Goal: Information Seeking & Learning: Learn about a topic

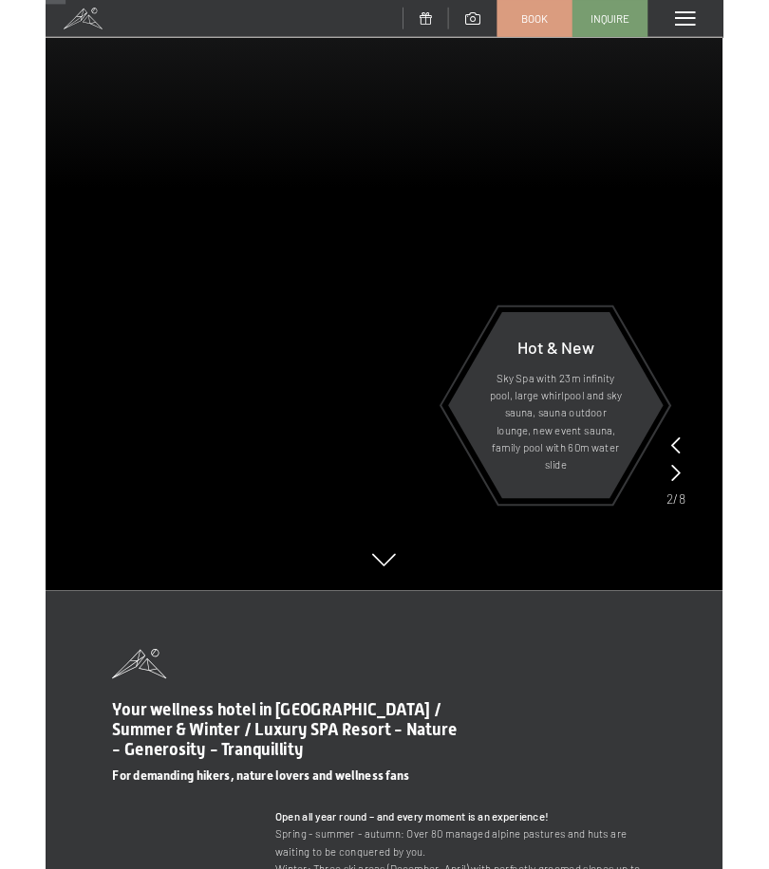
scroll to position [215, 0]
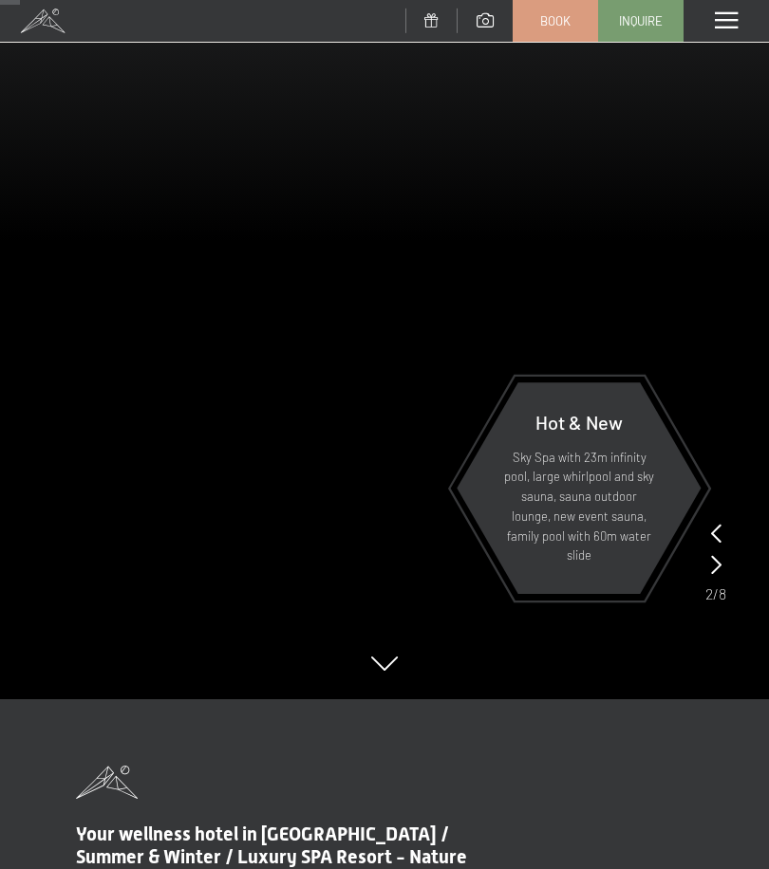
click at [717, 565] on icon at bounding box center [716, 564] width 10 height 19
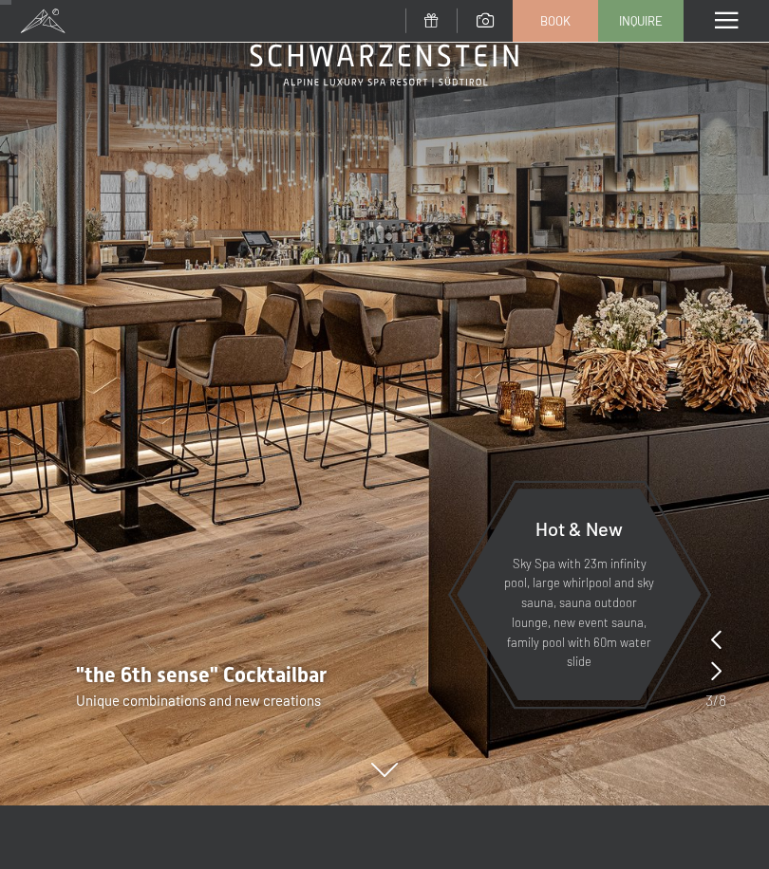
scroll to position [101, 0]
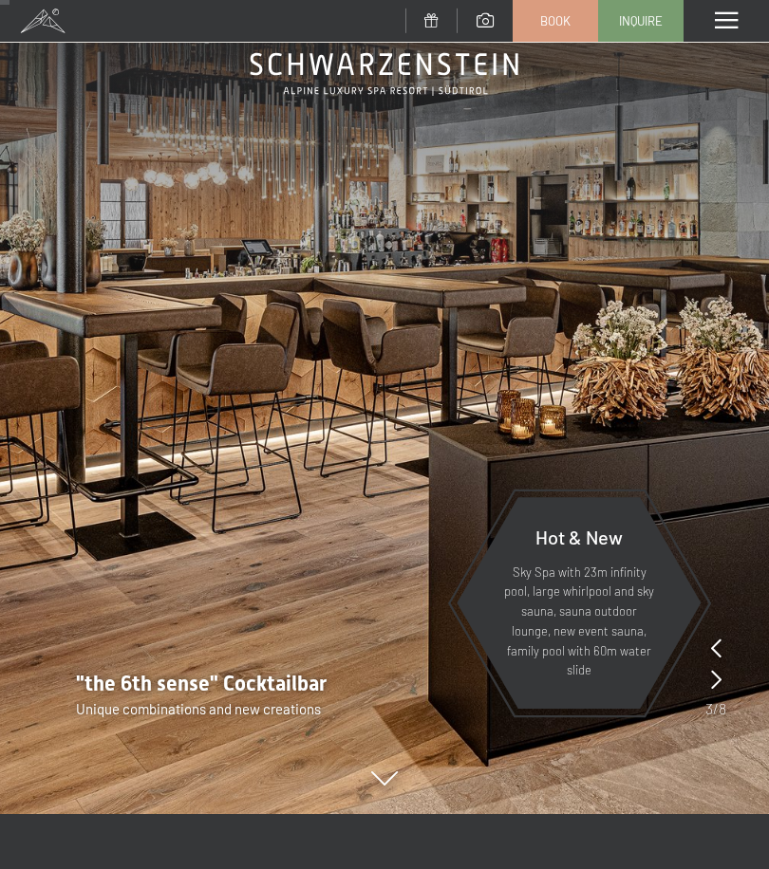
click at [711, 682] on icon at bounding box center [716, 679] width 10 height 19
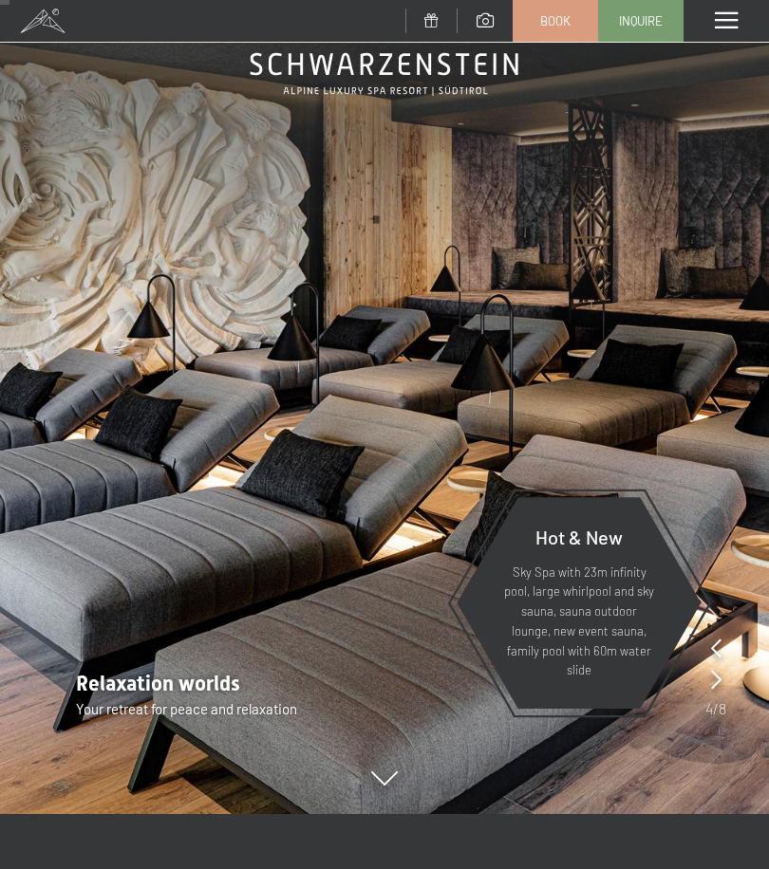
click at [718, 680] on icon at bounding box center [716, 679] width 10 height 19
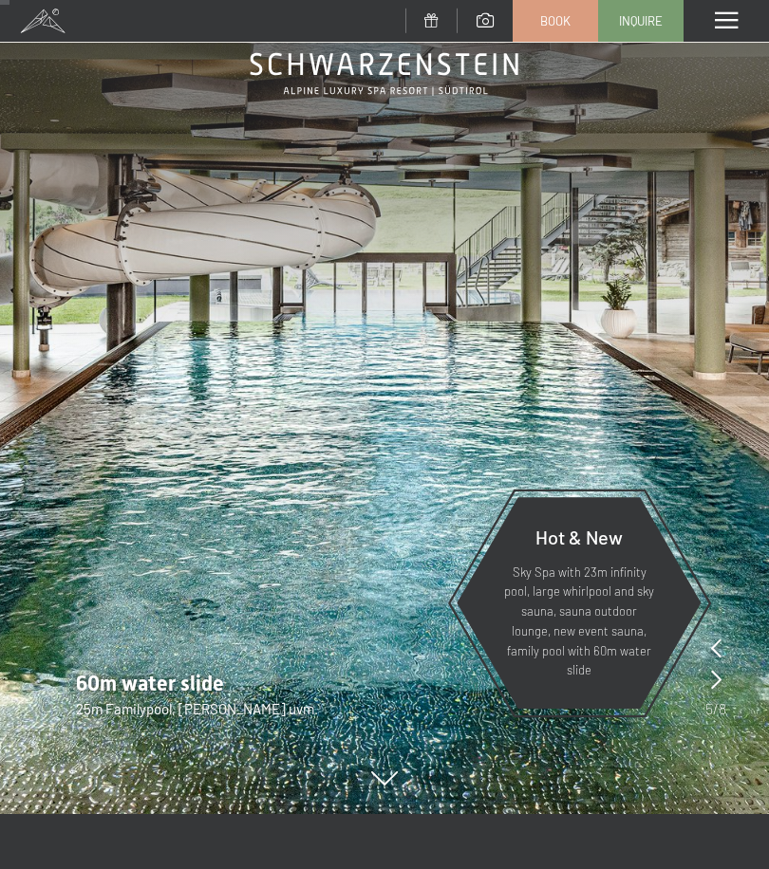
click at [714, 679] on icon at bounding box center [716, 679] width 10 height 19
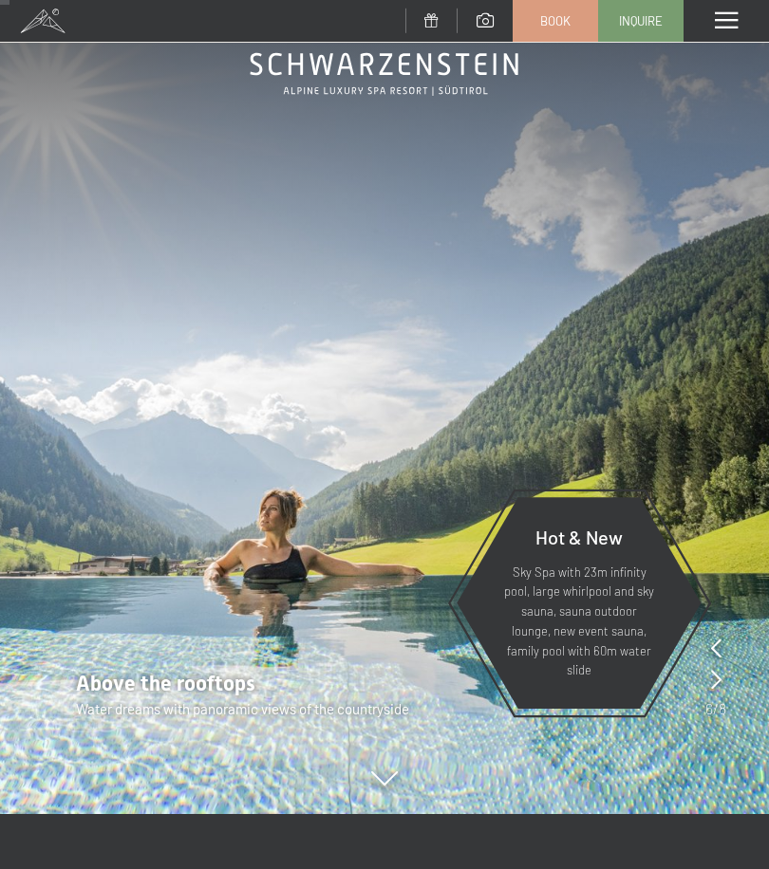
click at [714, 682] on icon at bounding box center [716, 679] width 10 height 19
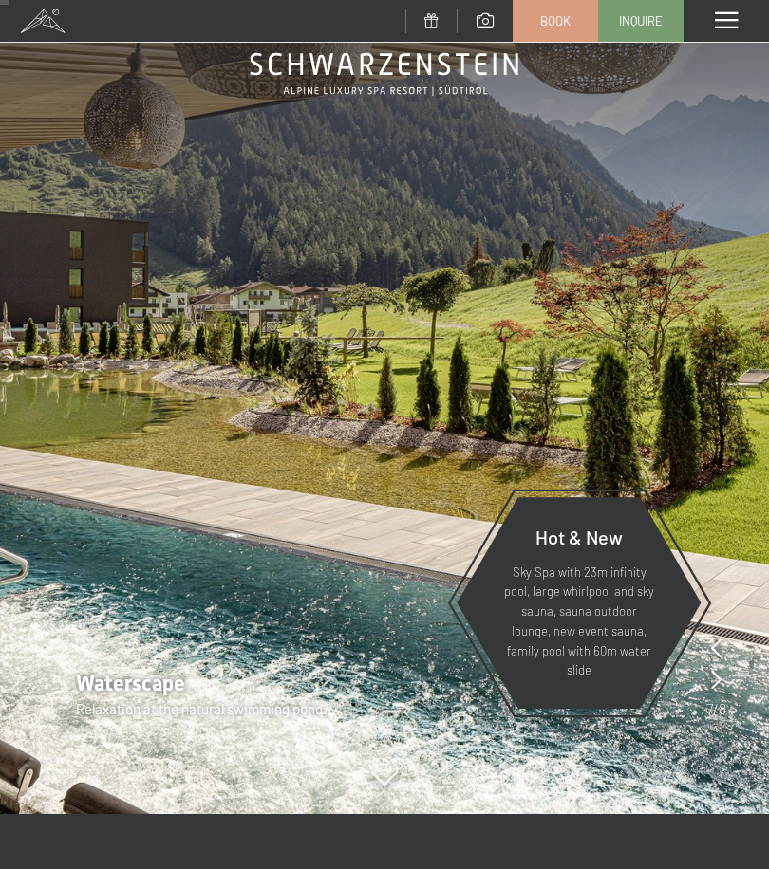
click at [714, 678] on icon at bounding box center [716, 679] width 10 height 19
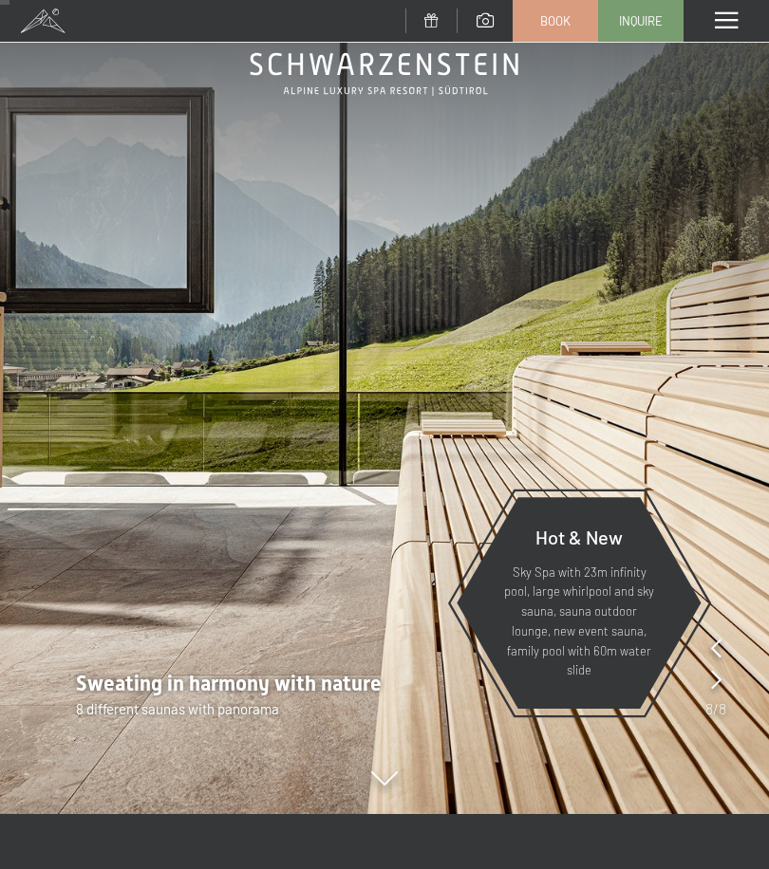
click at [711, 682] on icon at bounding box center [716, 679] width 10 height 19
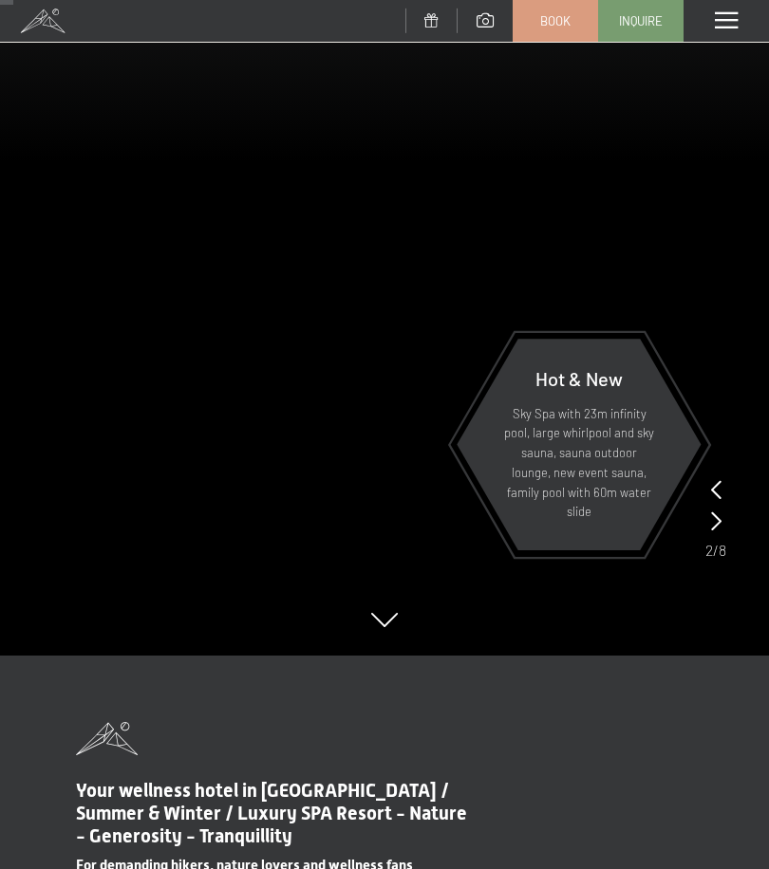
scroll to position [0, 0]
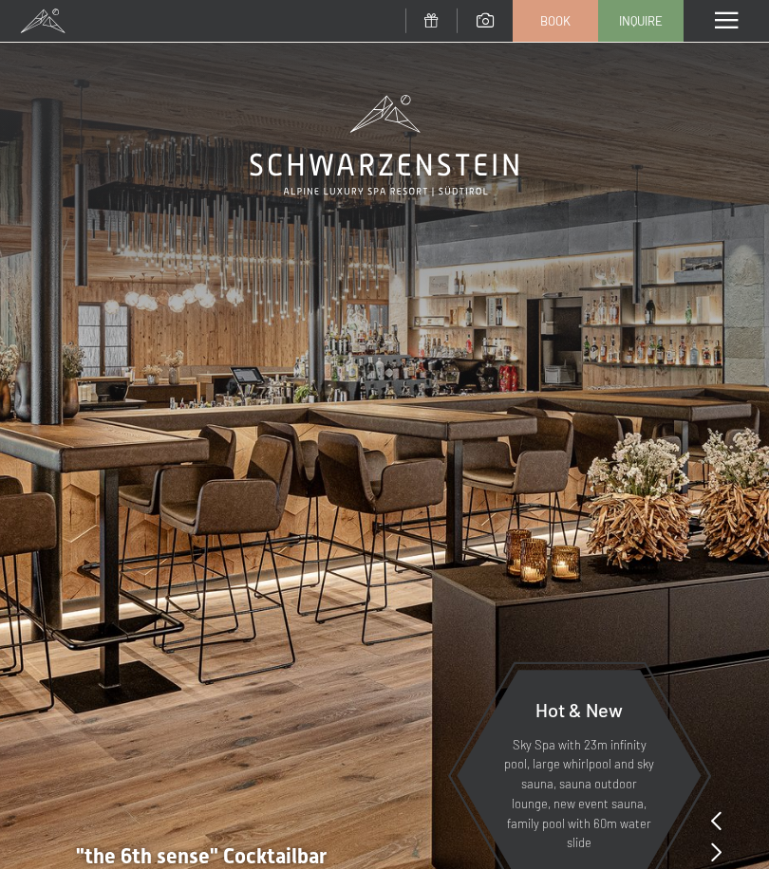
click at [724, 31] on div "Menü" at bounding box center [725, 21] width 85 height 42
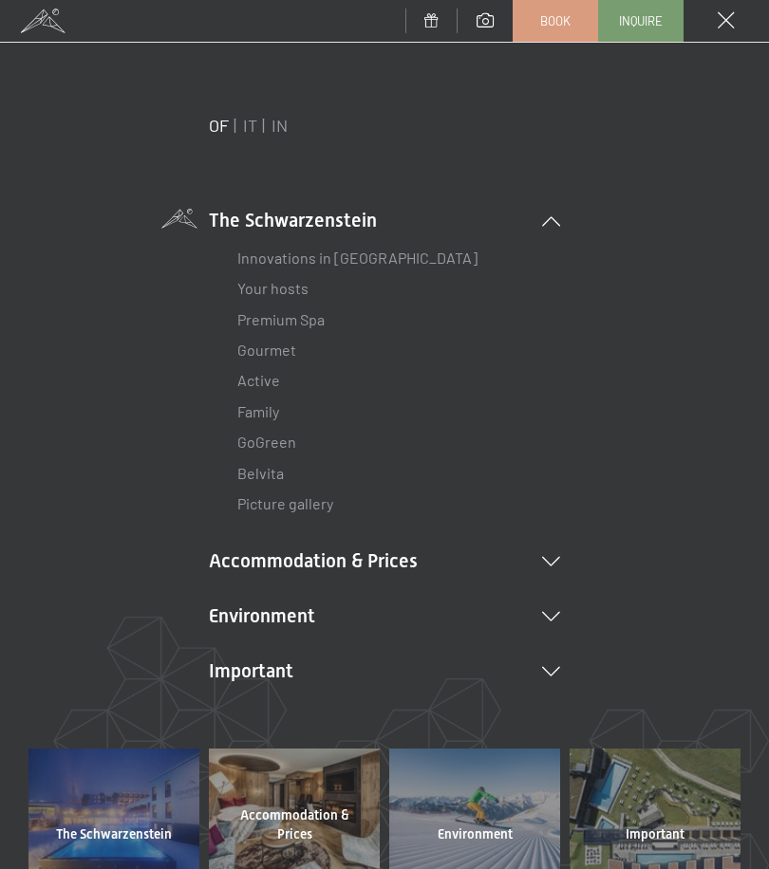
click at [548, 570] on li "Accommodation & Prices Inklusivleistungen Zimmer & Preise Liste Angebote Liste …" at bounding box center [384, 560] width 351 height 27
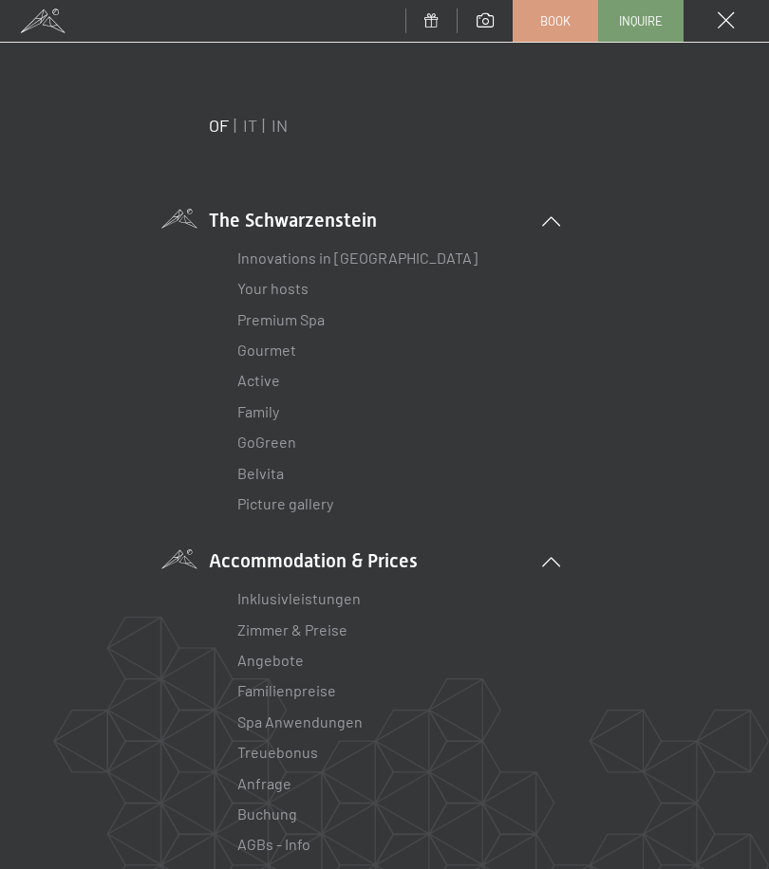
click at [392, 548] on li "Accommodation & Prices Inklusivleistungen Zimmer & Preise Liste Angebote Liste …" at bounding box center [384, 749] width 351 height 405
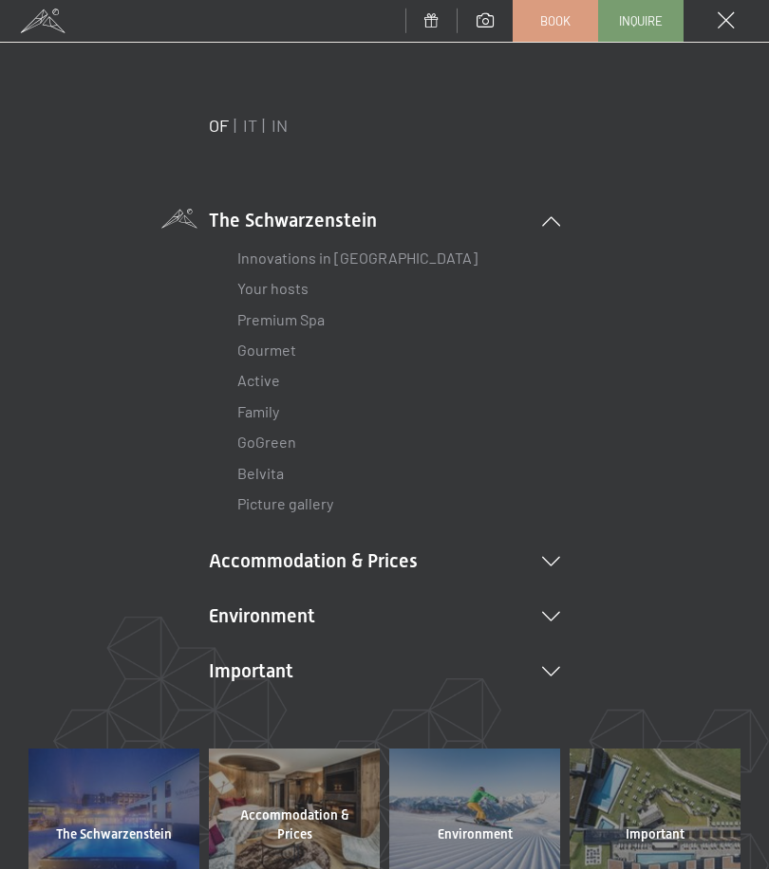
click at [372, 565] on li "Accommodation & Prices Inklusivleistungen Zimmer & Preise Liste Angebote Liste …" at bounding box center [384, 560] width 351 height 27
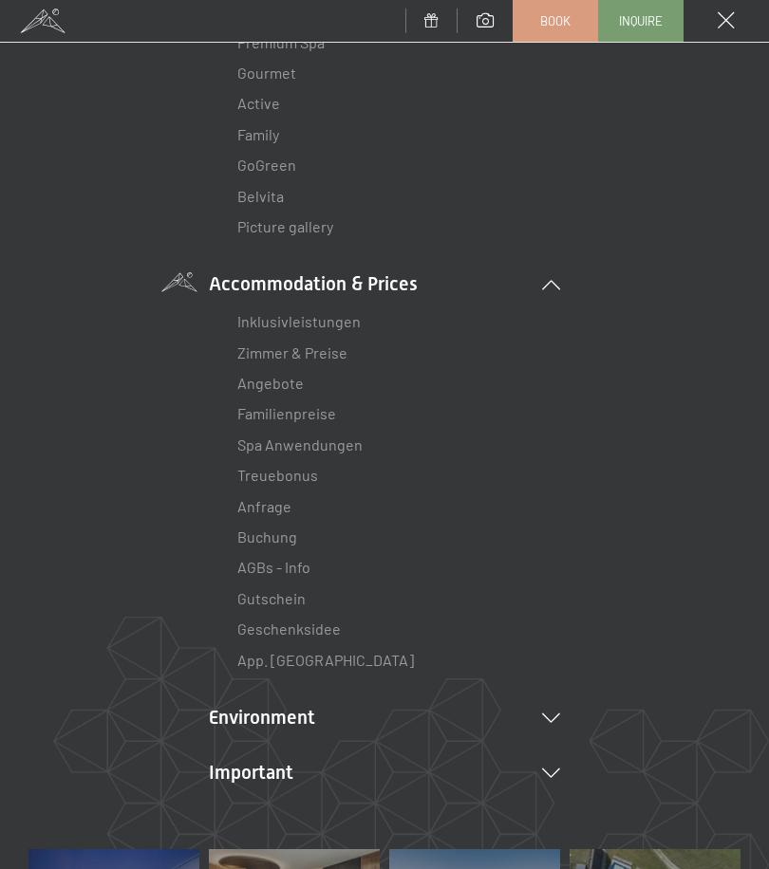
scroll to position [280, 0]
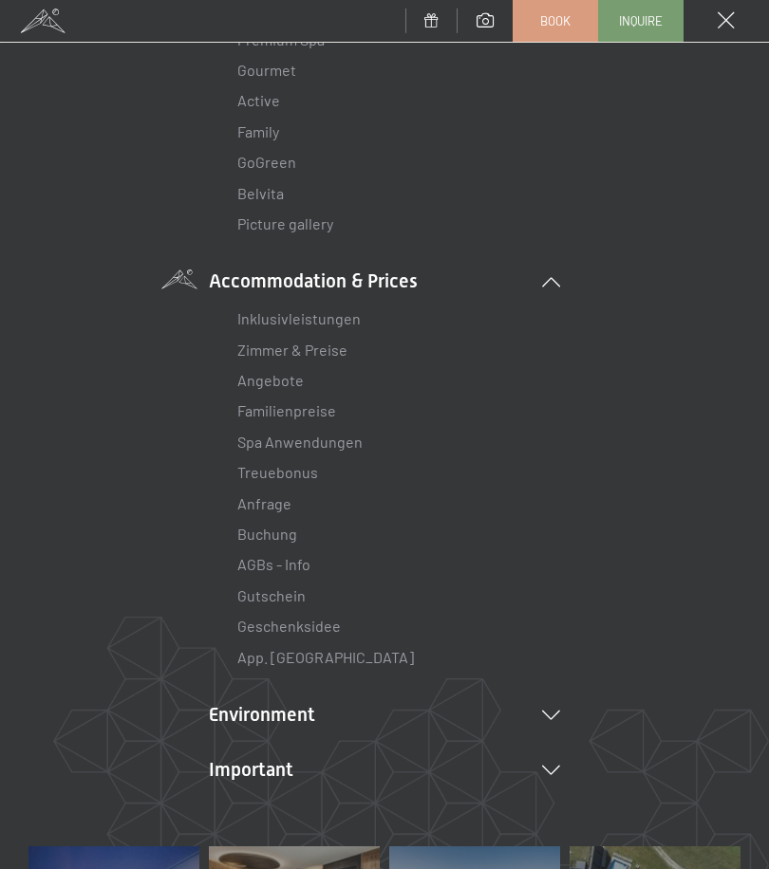
click at [350, 322] on link "Inklusivleistungen" at bounding box center [298, 318] width 123 height 18
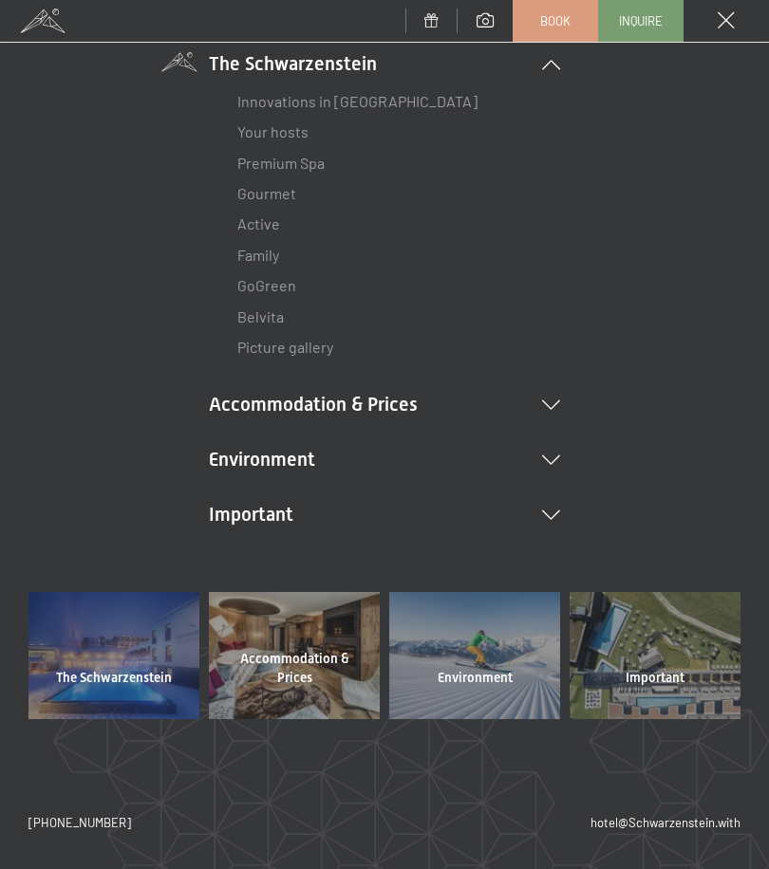
scroll to position [153, 0]
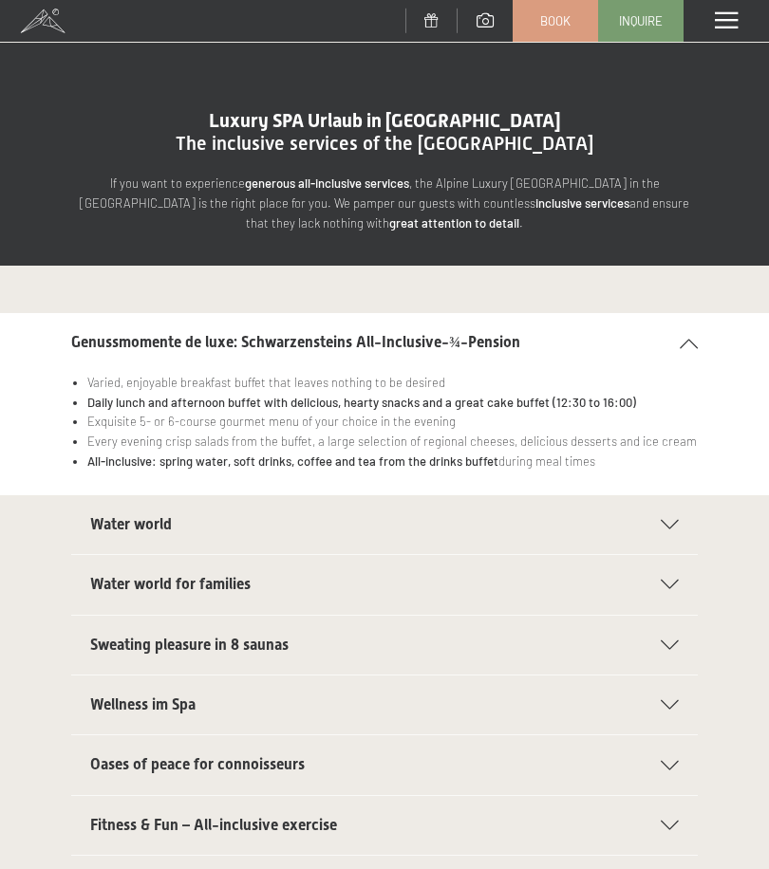
click at [670, 524] on icon at bounding box center [669, 524] width 18 height 9
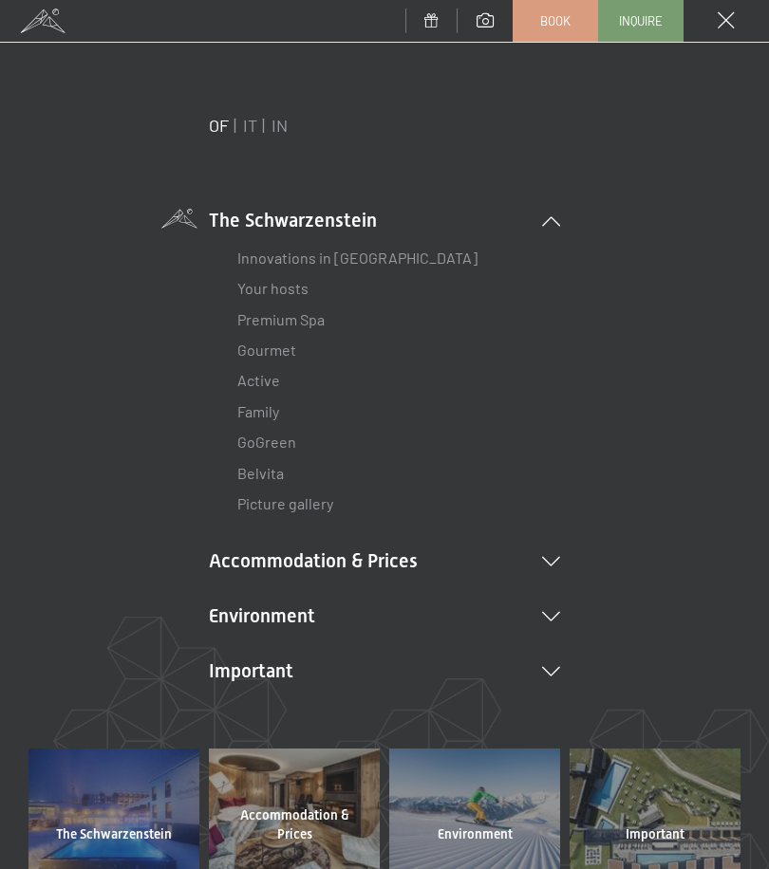
click at [547, 557] on icon at bounding box center [551, 561] width 18 height 9
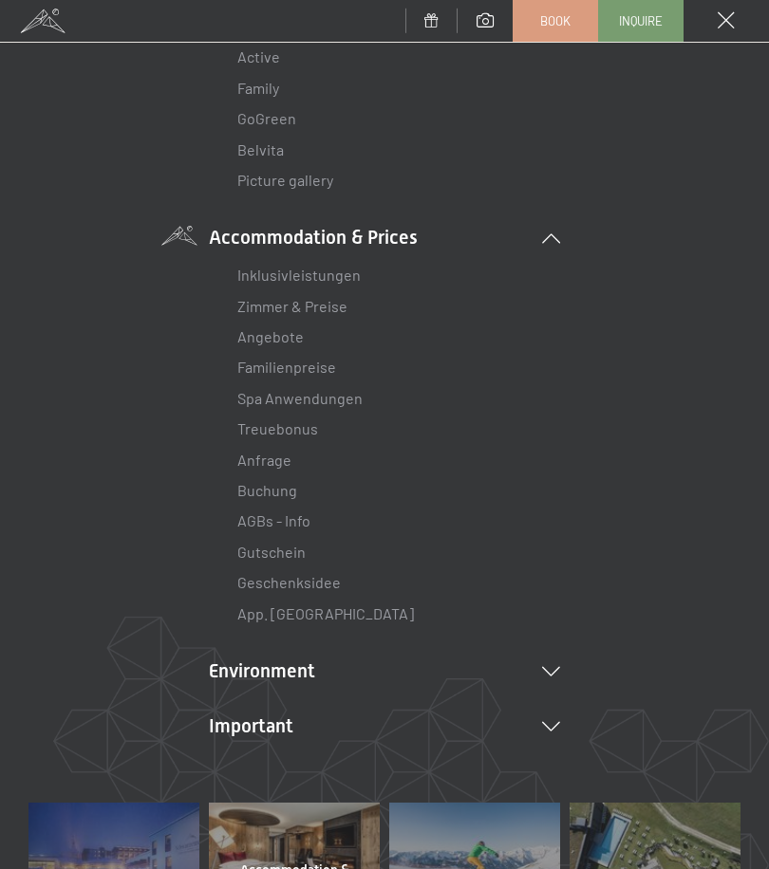
scroll to position [335, 0]
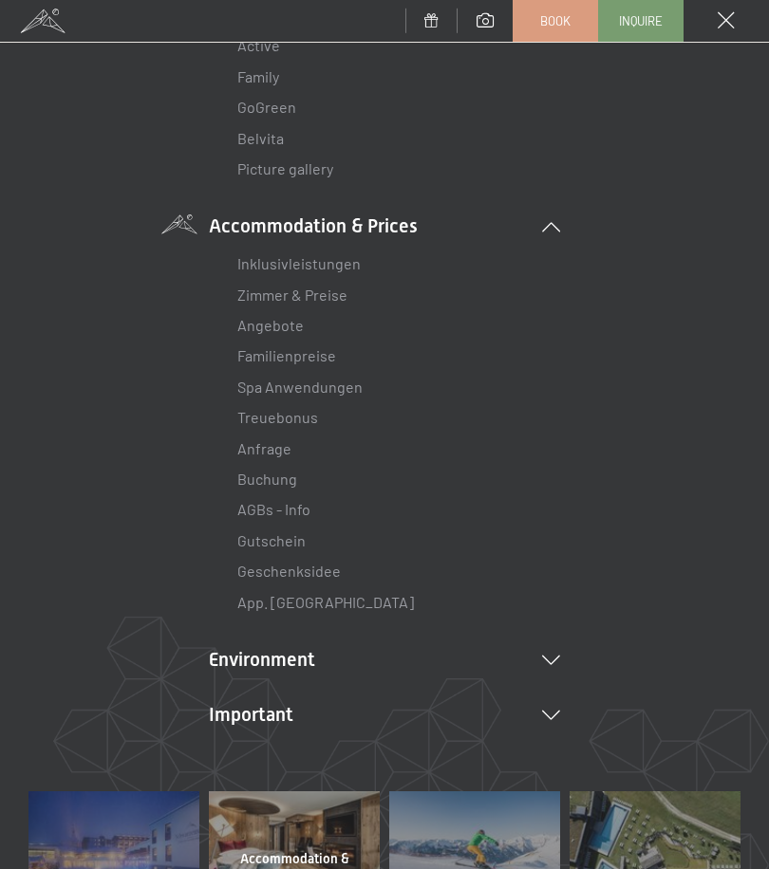
click at [333, 357] on link "Familienpreise" at bounding box center [286, 355] width 99 height 18
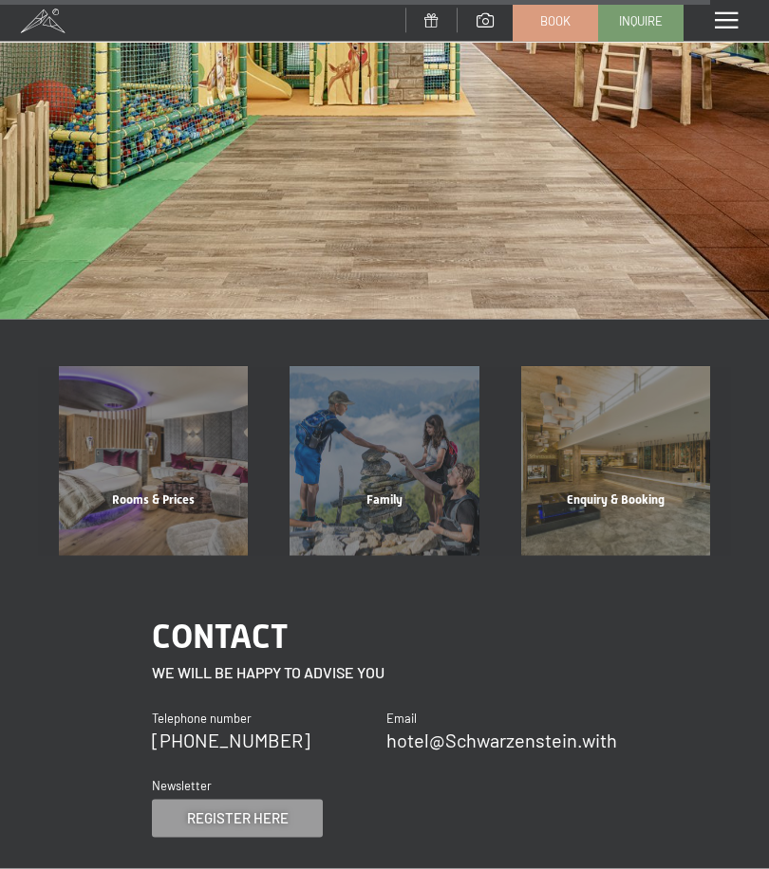
scroll to position [6804, 0]
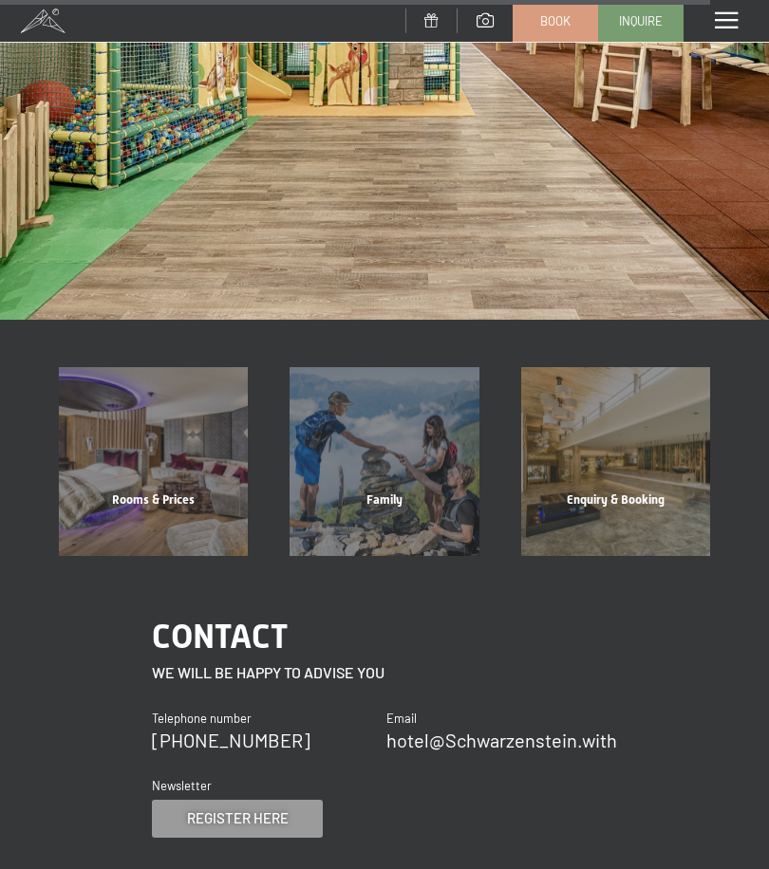
click at [183, 491] on div "Rooms & Prices" at bounding box center [153, 523] width 231 height 65
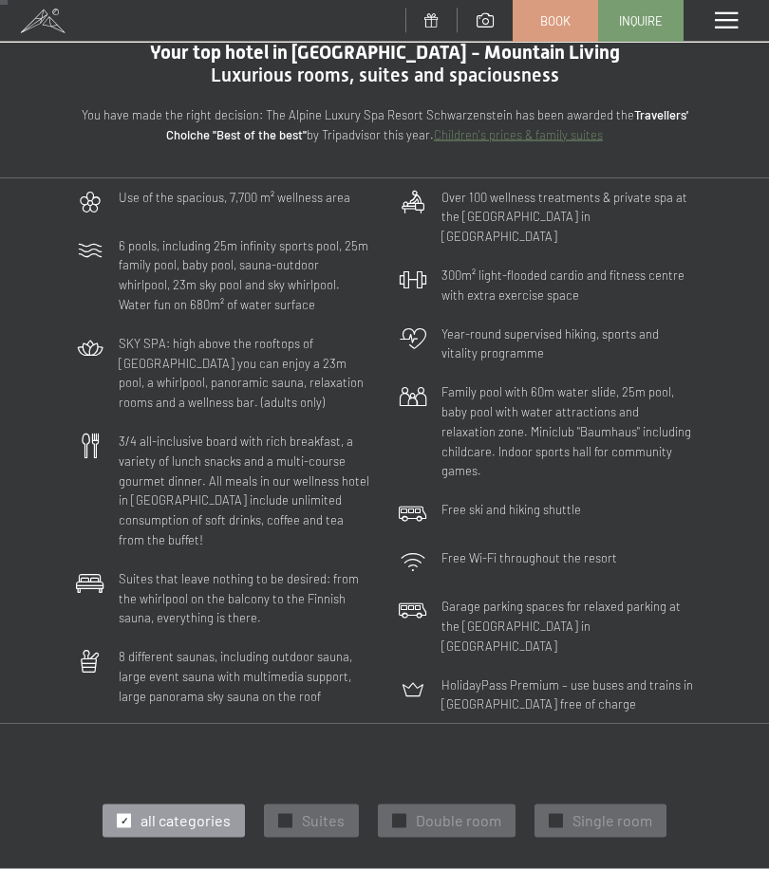
scroll to position [69, 0]
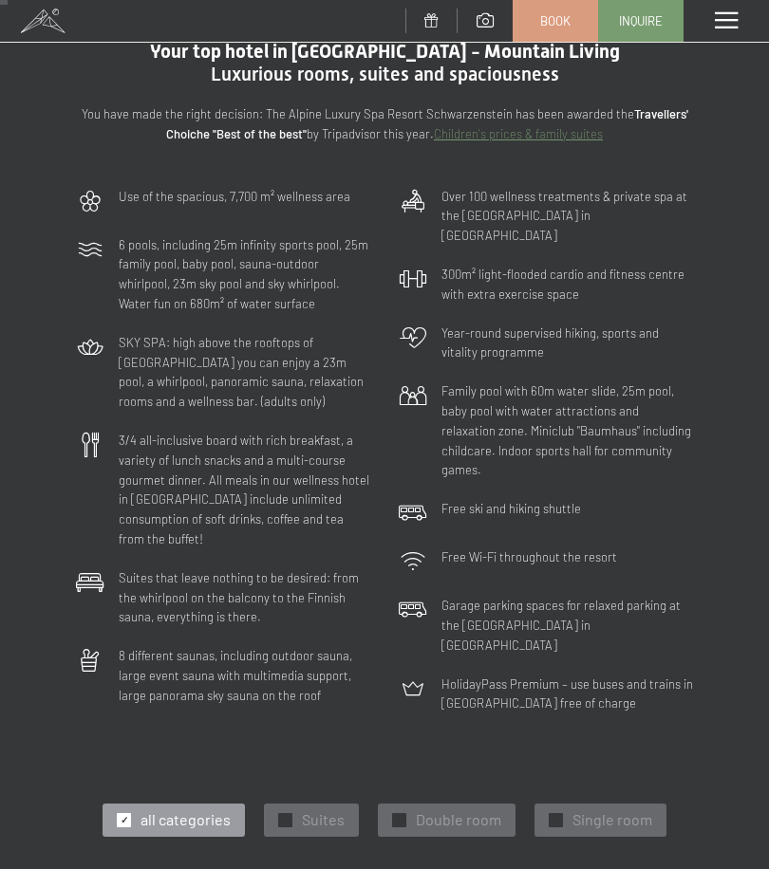
click at [594, 136] on link "Children's prices & family suites" at bounding box center [518, 133] width 169 height 15
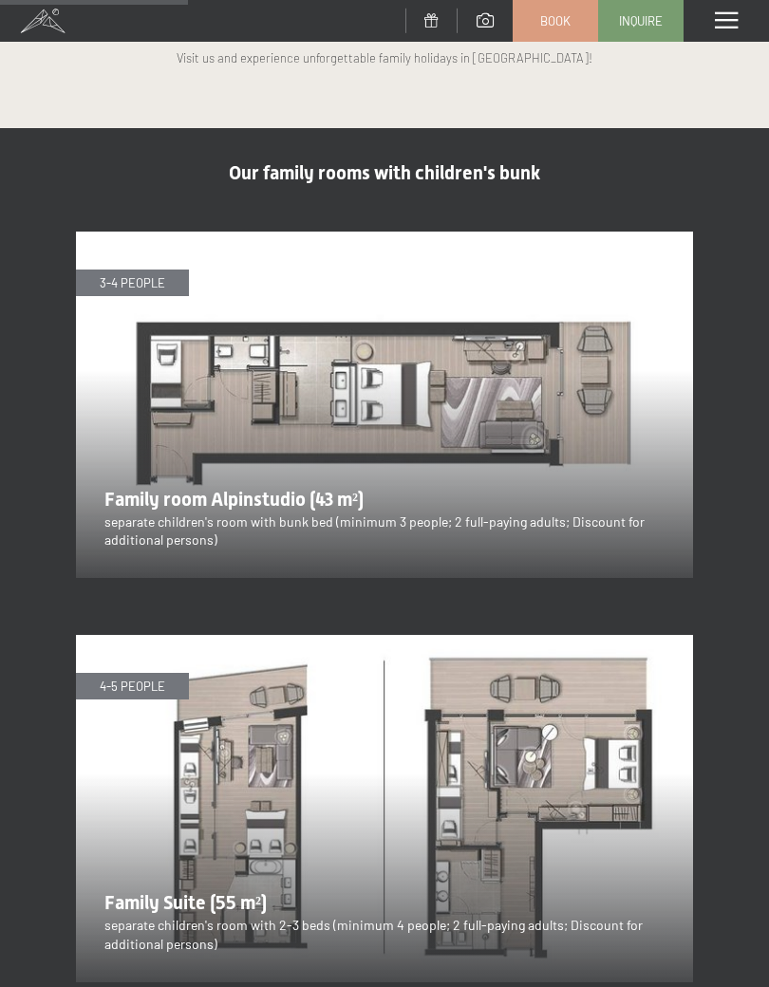
scroll to position [1751, 0]
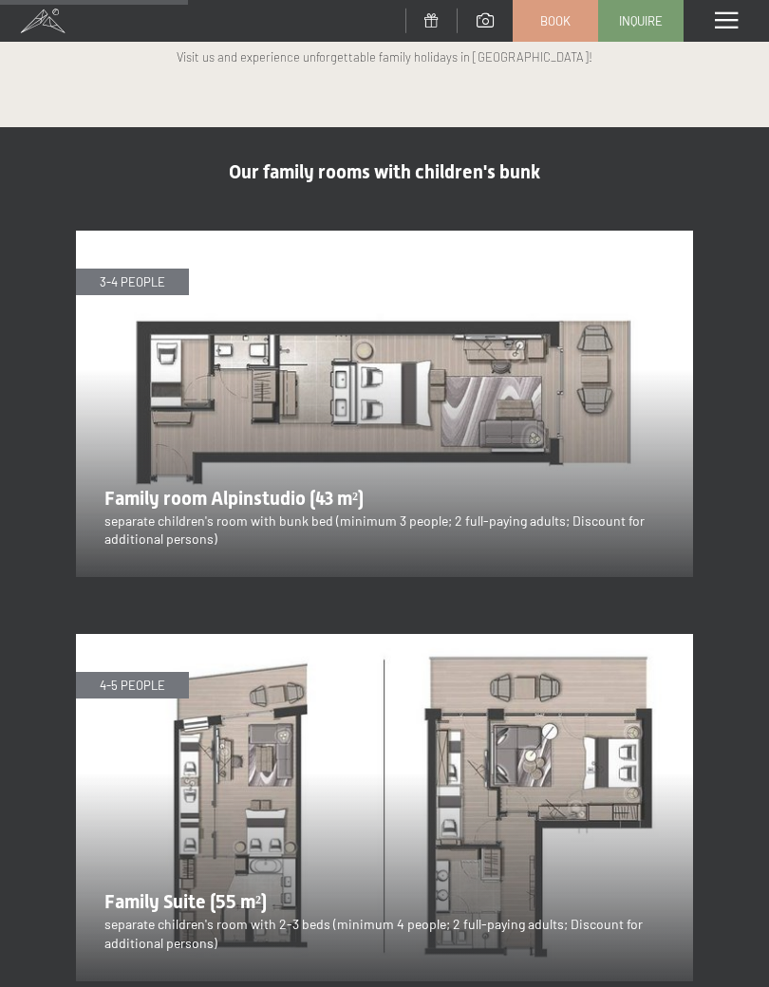
click at [288, 426] on img at bounding box center [384, 404] width 617 height 347
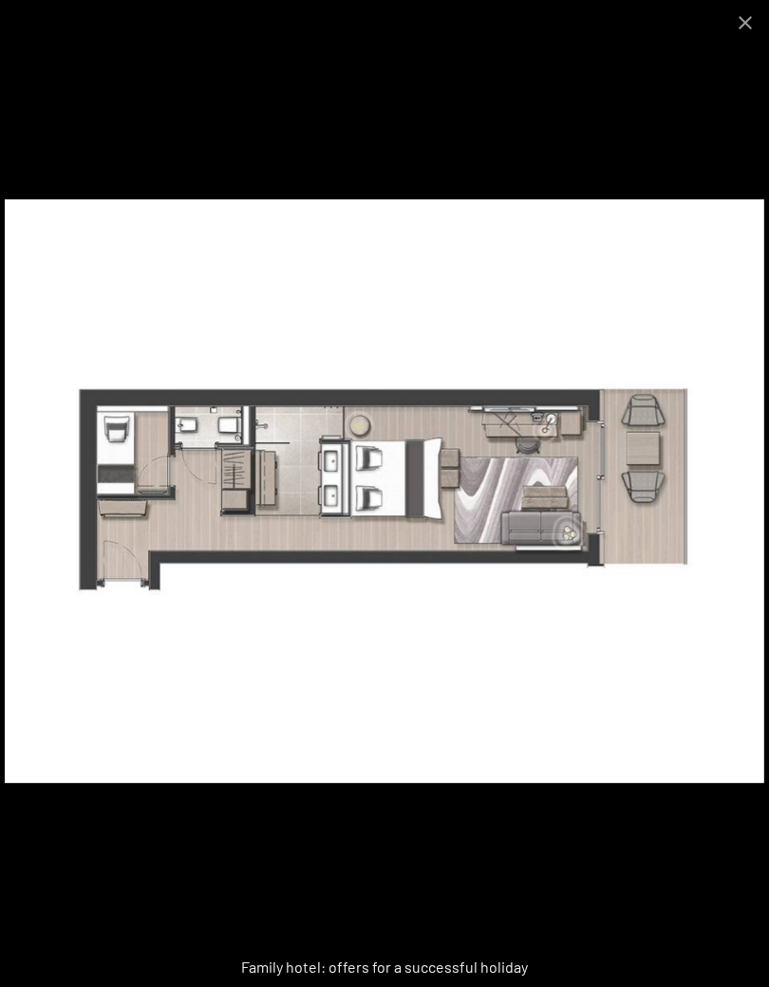
click at [495, 552] on img at bounding box center [384, 491] width 759 height 584
click at [756, 22] on button "Close gallery" at bounding box center [744, 22] width 47 height 45
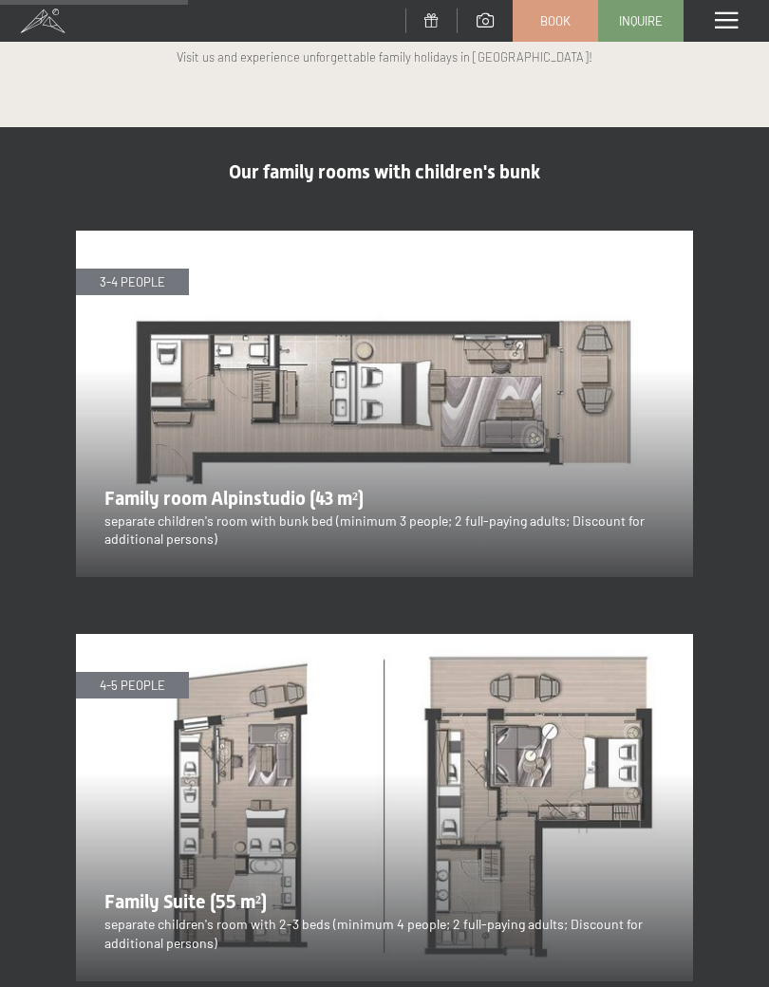
click at [495, 440] on img at bounding box center [384, 404] width 617 height 347
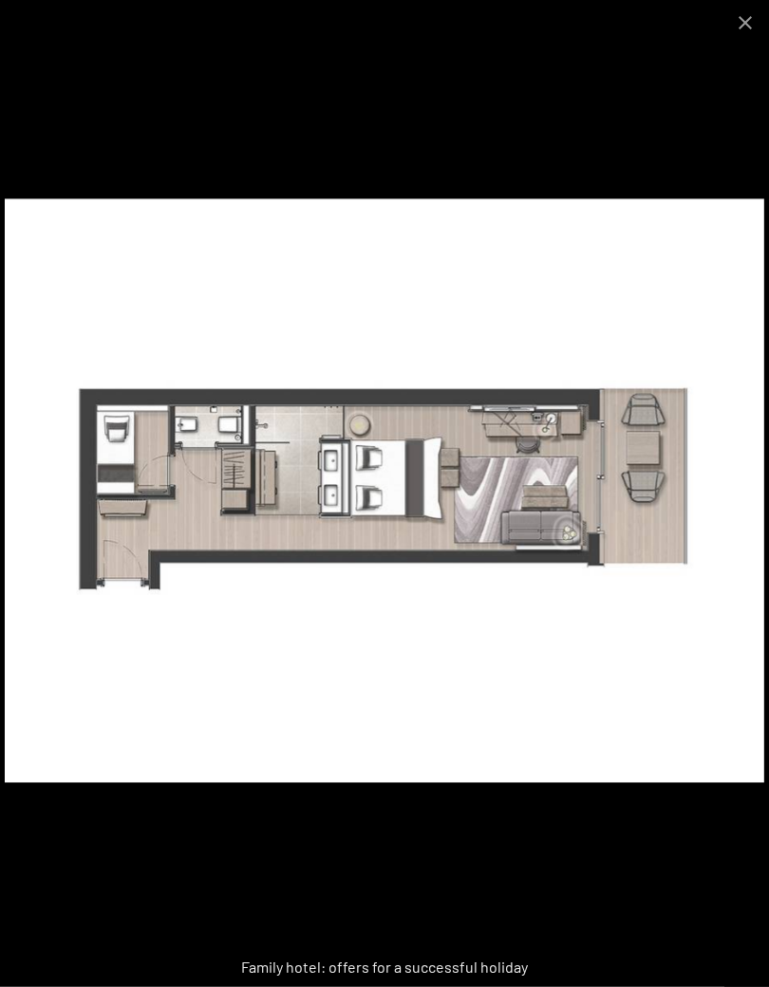
scroll to position [2564, 0]
click at [765, 28] on button "Close gallery" at bounding box center [744, 22] width 47 height 45
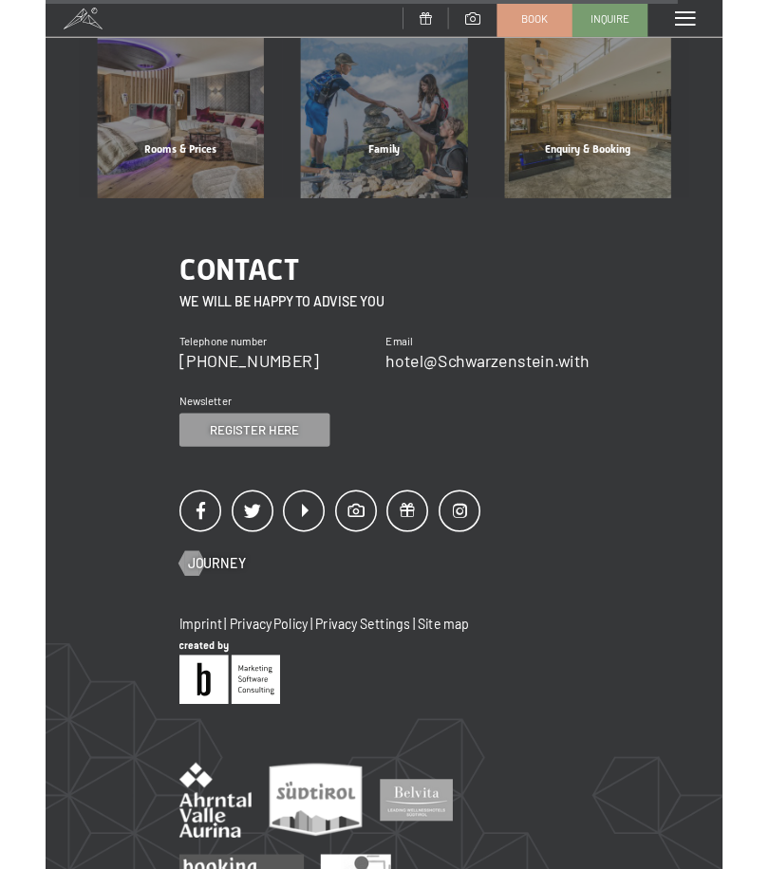
scroll to position [6832, 0]
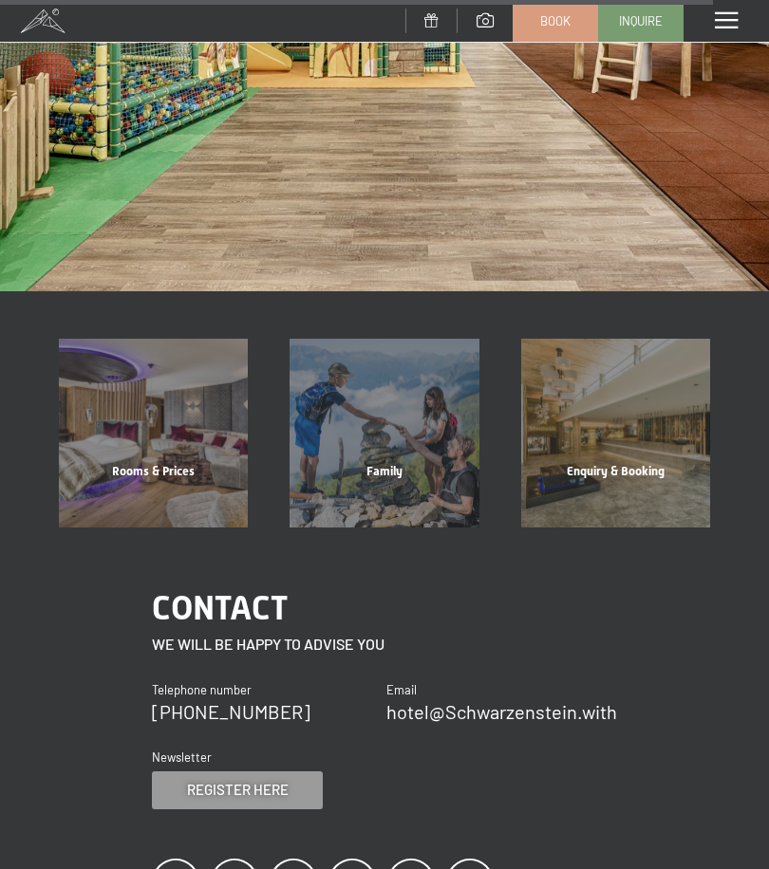
click at [397, 463] on div "Family" at bounding box center [384, 495] width 231 height 65
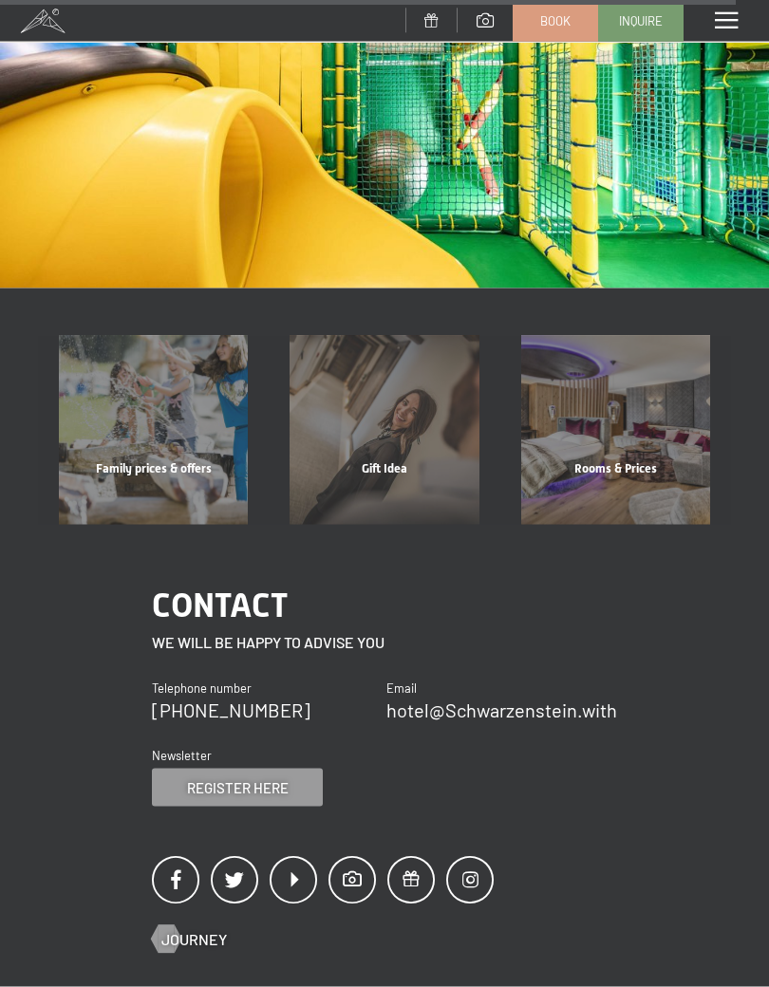
scroll to position [8659, 0]
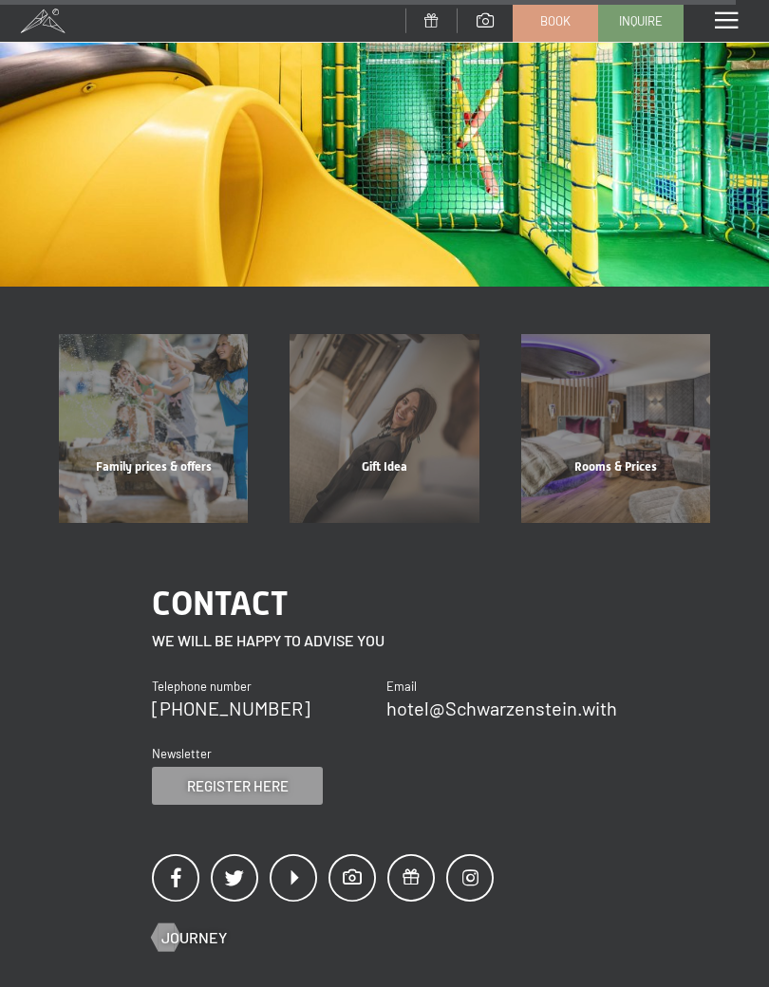
click at [620, 375] on div "Rooms & Prices Mehr erfahren" at bounding box center [615, 428] width 231 height 189
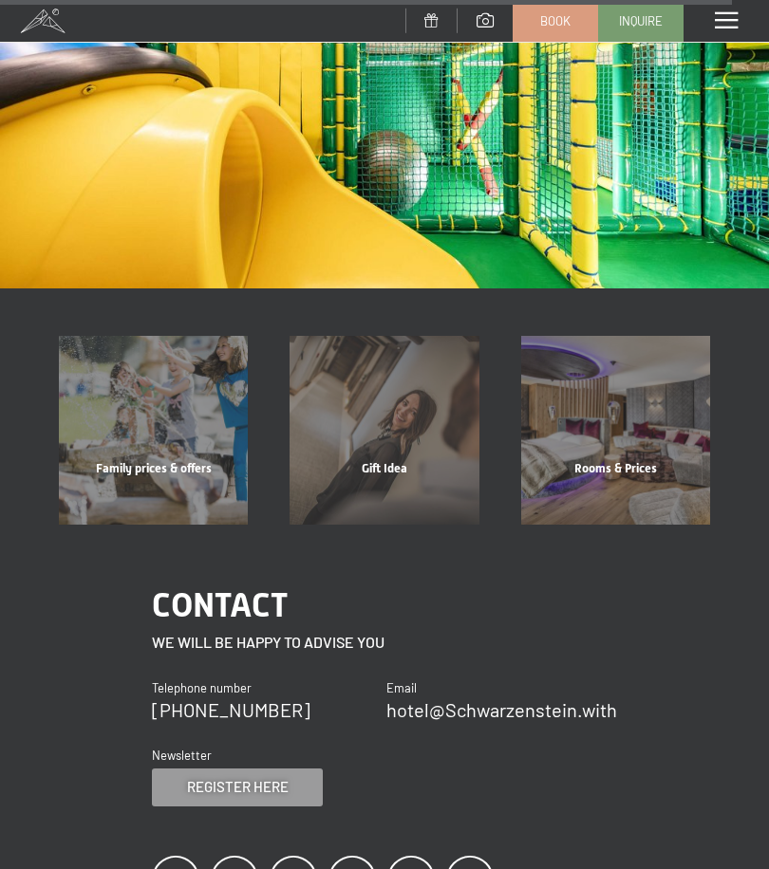
scroll to position [8613, 0]
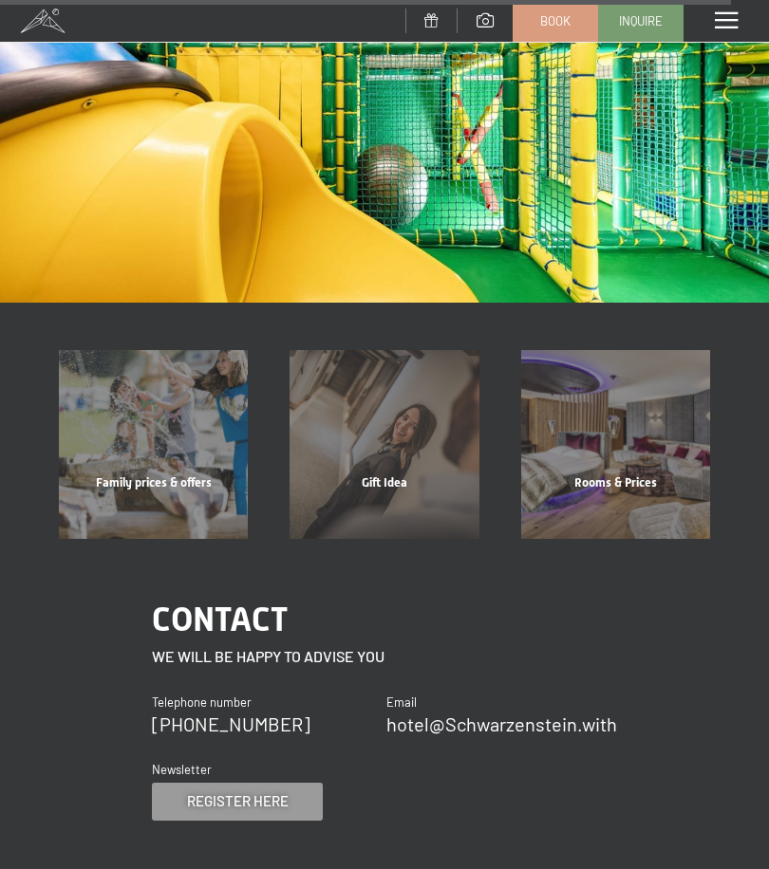
click at [189, 474] on div "Family prices & offers" at bounding box center [153, 506] width 231 height 65
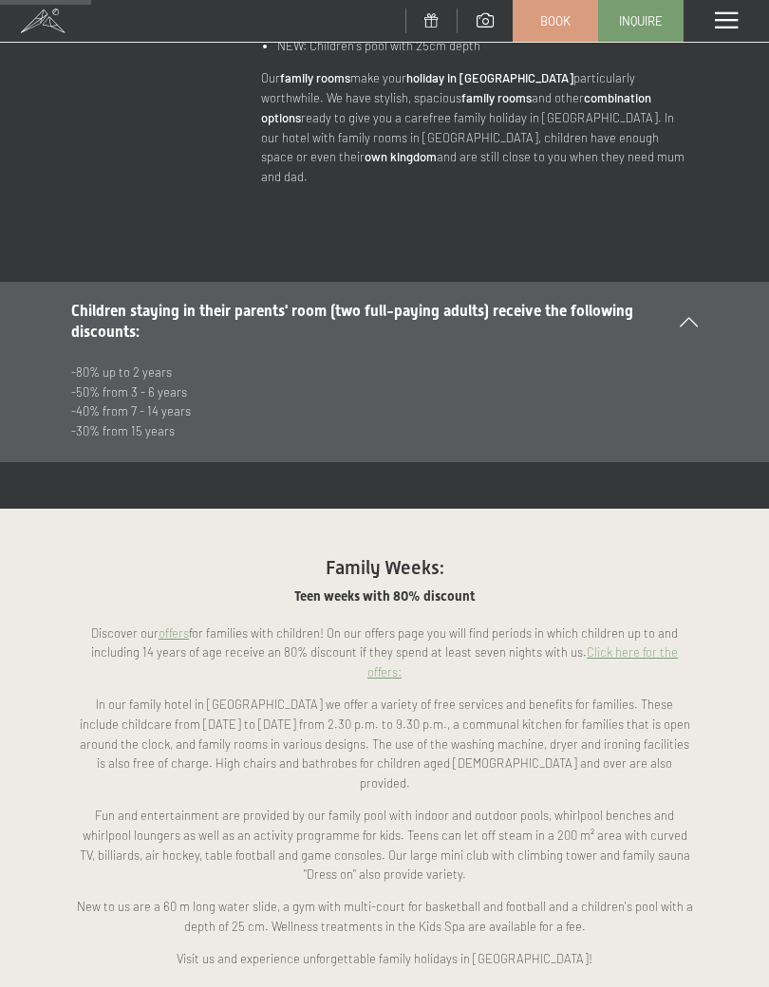
scroll to position [850, 0]
click at [680, 316] on icon at bounding box center [688, 320] width 18 height 9
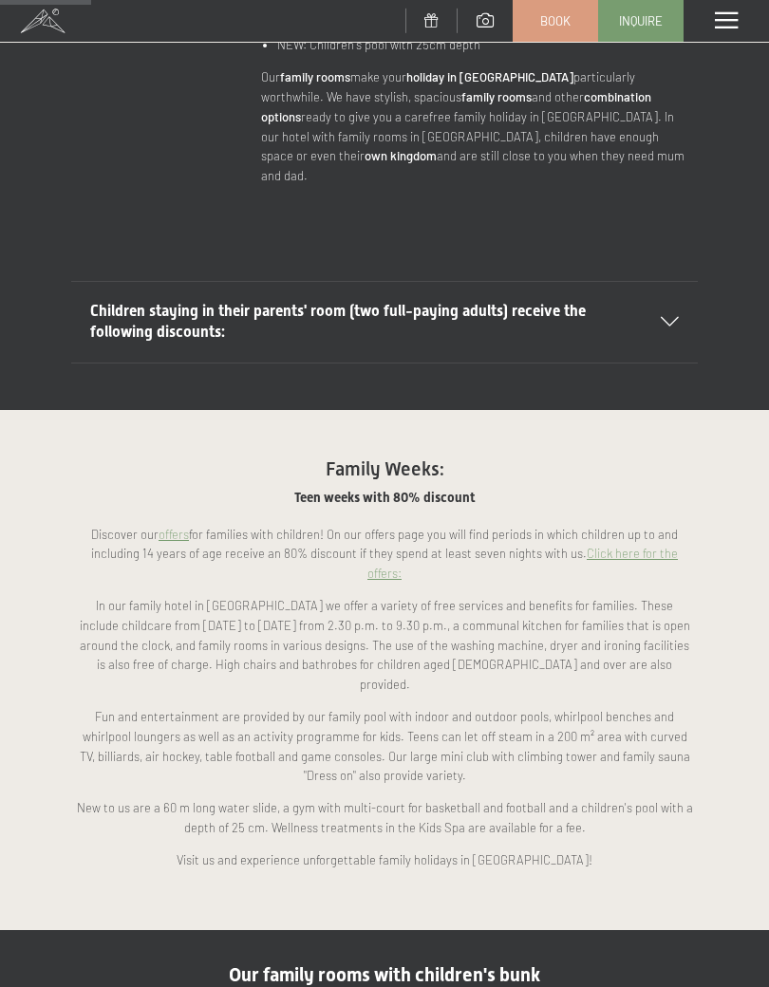
click at [677, 290] on div "Children staying in their parents' room (two full-paying adults) receive the fo…" at bounding box center [384, 322] width 588 height 81
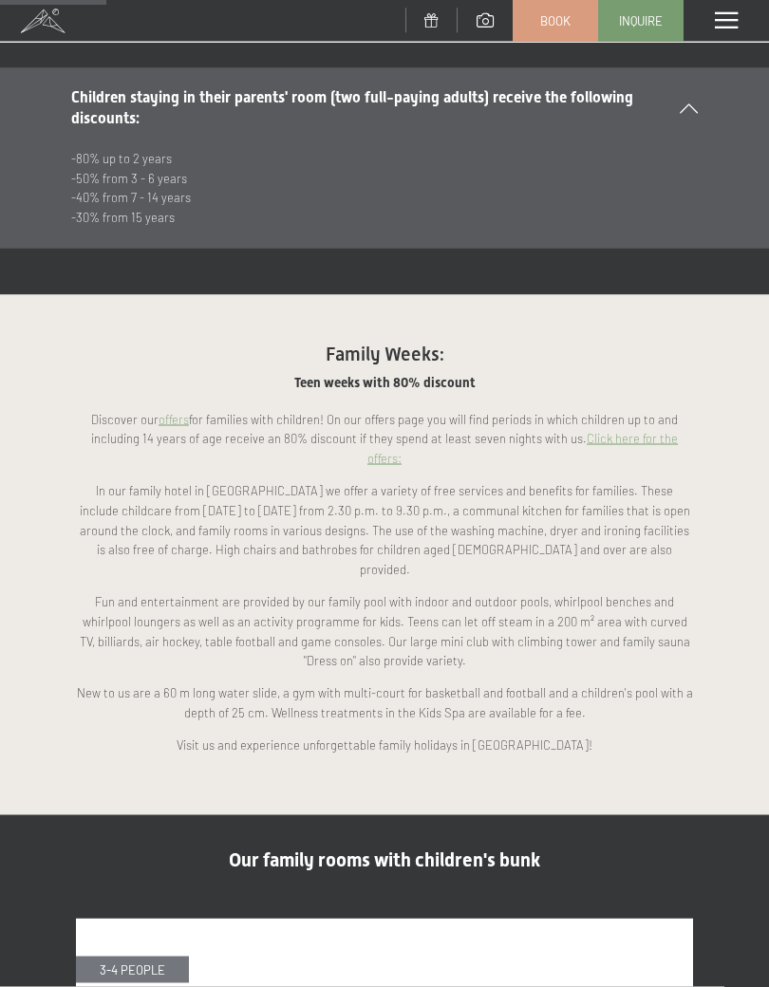
scroll to position [1073, 0]
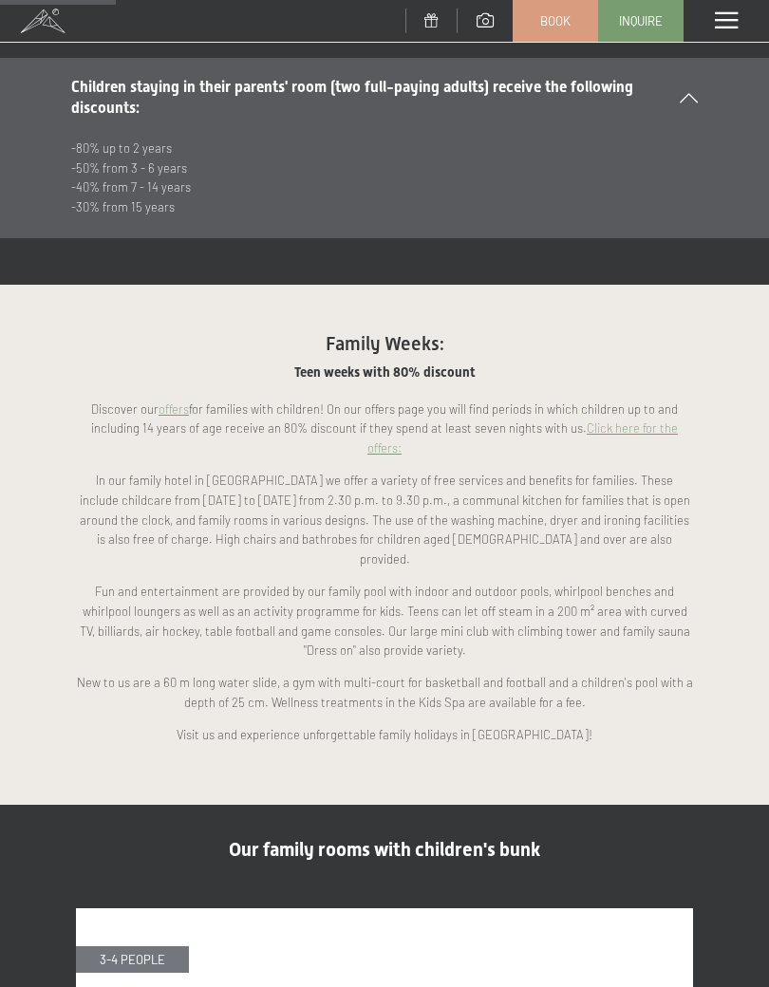
click at [178, 401] on link "offers" at bounding box center [173, 408] width 30 height 15
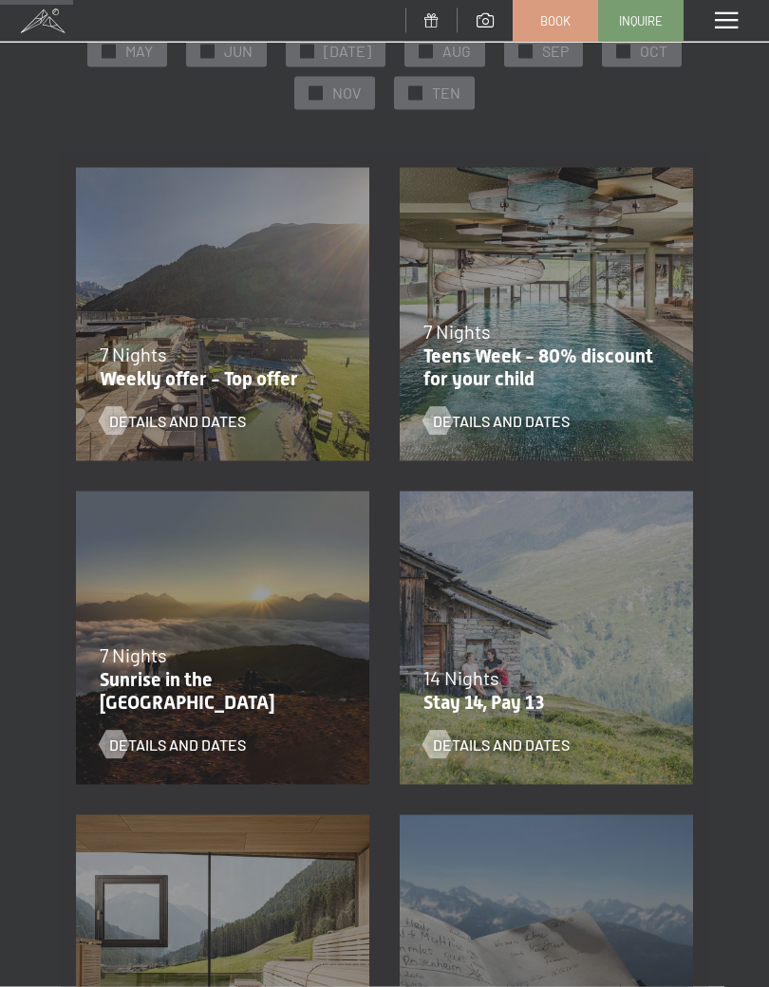
scroll to position [281, 0]
click at [505, 742] on span "Details and dates" at bounding box center [501, 743] width 137 height 21
click at [531, 733] on span "Details and dates" at bounding box center [501, 743] width 137 height 21
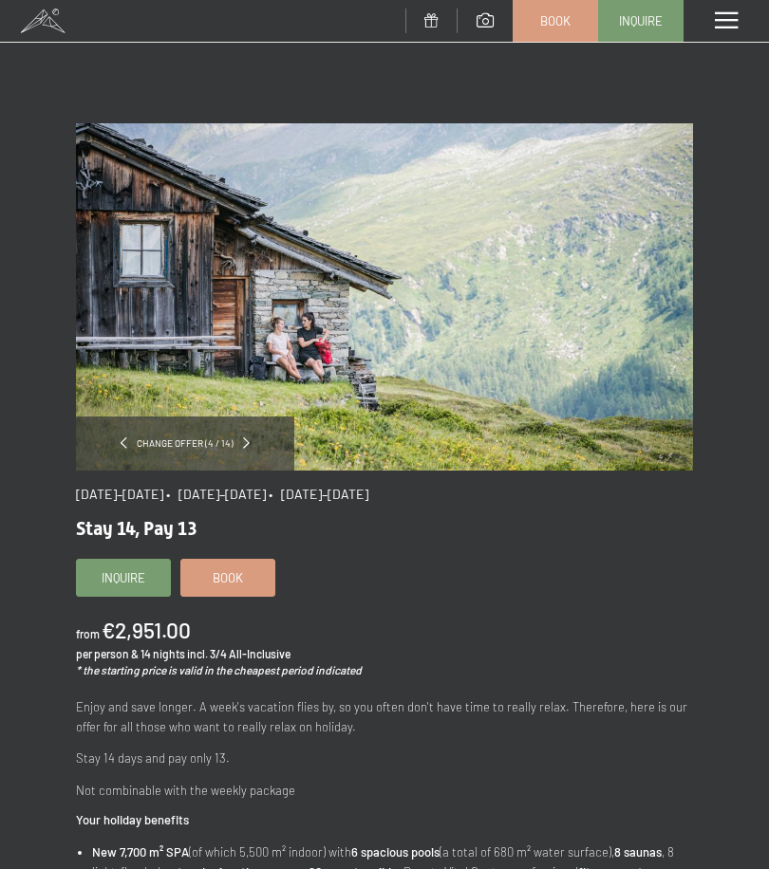
click at [248, 440] on span at bounding box center [246, 442] width 7 height 11
